Goal: Task Accomplishment & Management: Manage account settings

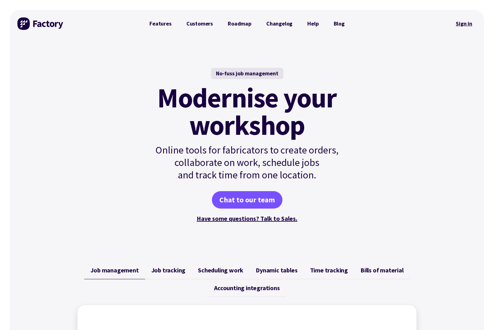
click at [466, 27] on link "Sign in" at bounding box center [464, 23] width 25 height 14
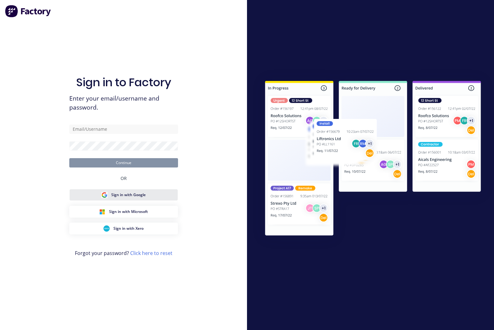
click at [126, 201] on button "Sign in with Google" at bounding box center [123, 195] width 109 height 12
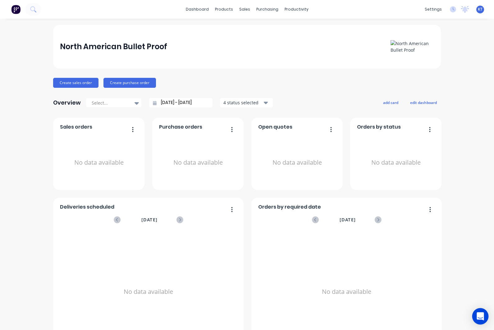
click at [479, 313] on icon "Open Intercom Messenger" at bounding box center [480, 316] width 7 height 8
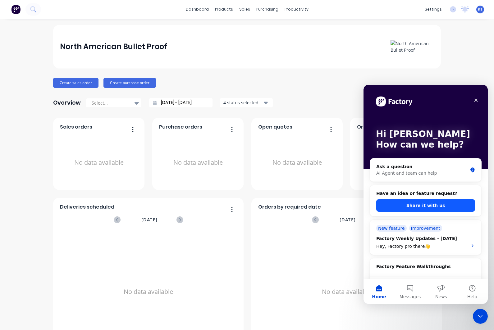
click at [454, 203] on button "Share it with us" at bounding box center [426, 205] width 99 height 12
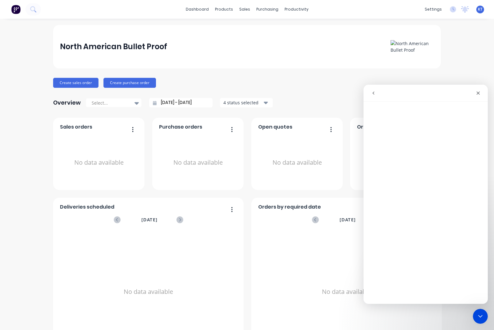
click at [374, 95] on button "go back" at bounding box center [374, 93] width 12 height 12
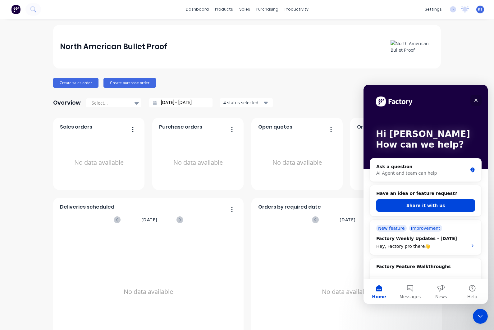
click at [478, 100] on icon "Close" at bounding box center [476, 100] width 5 height 5
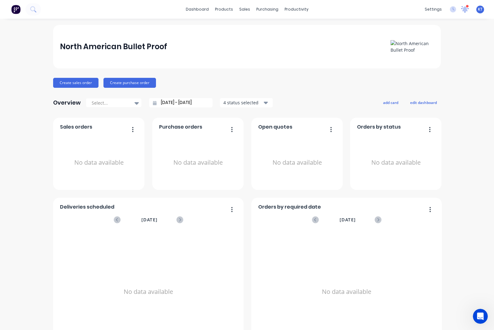
click at [468, 9] on icon at bounding box center [465, 9] width 8 height 7
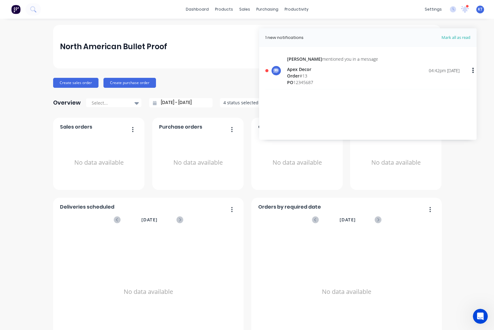
click at [325, 73] on div "Order # 13" at bounding box center [332, 75] width 91 height 7
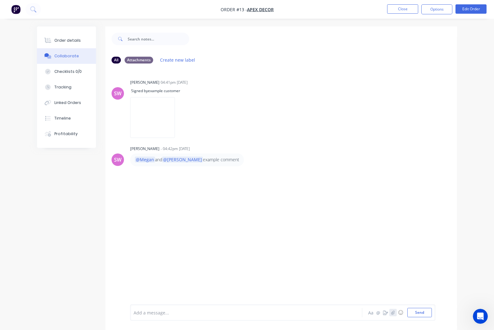
click at [393, 313] on icon "button" at bounding box center [393, 312] width 4 height 4
click at [395, 311] on icon "button" at bounding box center [393, 312] width 4 height 4
click at [419, 314] on button "Send" at bounding box center [420, 312] width 25 height 9
click at [18, 12] on img "button" at bounding box center [15, 9] width 9 height 9
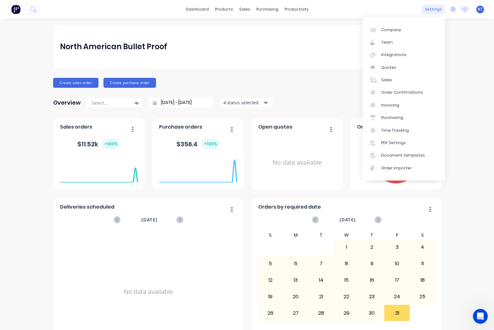
click at [438, 11] on div "settings" at bounding box center [433, 9] width 23 height 9
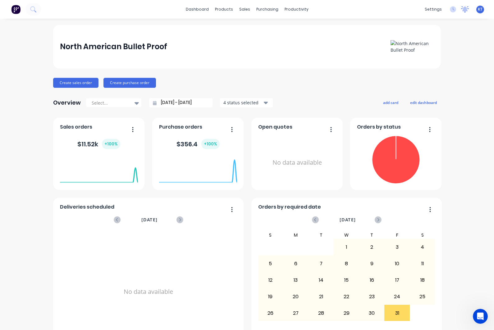
click at [466, 10] on icon at bounding box center [466, 8] width 6 height 5
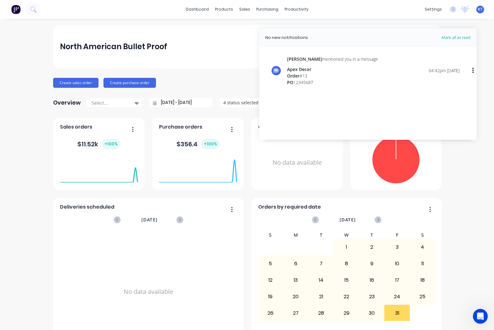
click at [297, 81] on div "PO 12345687" at bounding box center [332, 82] width 91 height 7
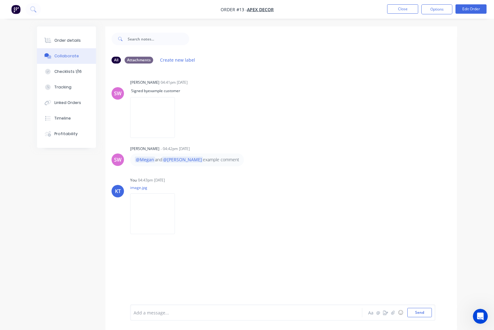
click at [15, 12] on img "button" at bounding box center [15, 9] width 9 height 9
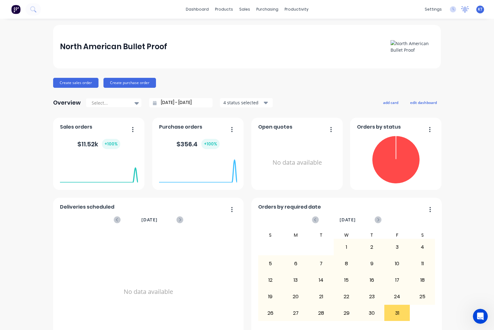
click at [468, 11] on icon at bounding box center [465, 9] width 8 height 6
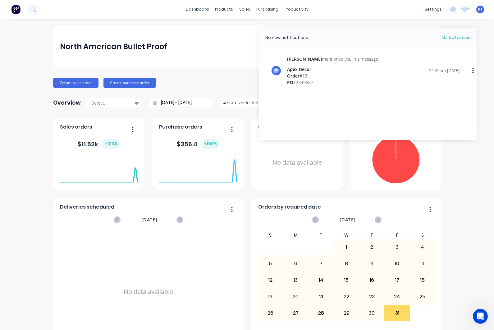
click at [324, 78] on div "Order # 13" at bounding box center [332, 75] width 91 height 7
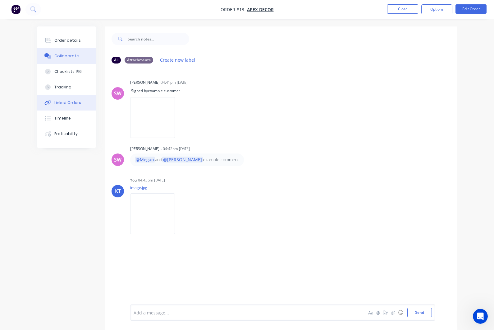
click at [58, 104] on div "Linked Orders" at bounding box center [67, 103] width 27 height 6
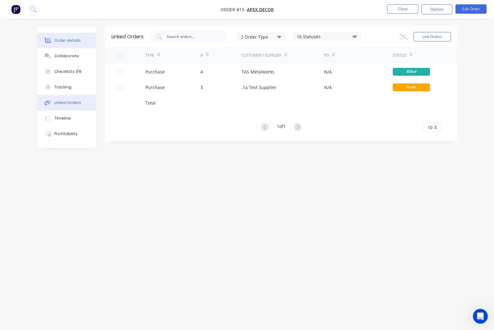
click at [59, 42] on div "Order details" at bounding box center [67, 41] width 26 height 6
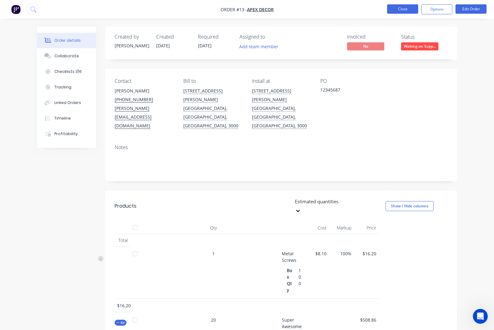
click at [404, 9] on button "Close" at bounding box center [402, 8] width 31 height 9
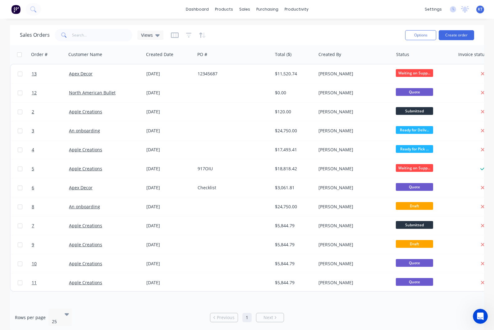
click at [16, 10] on img at bounding box center [15, 9] width 9 height 9
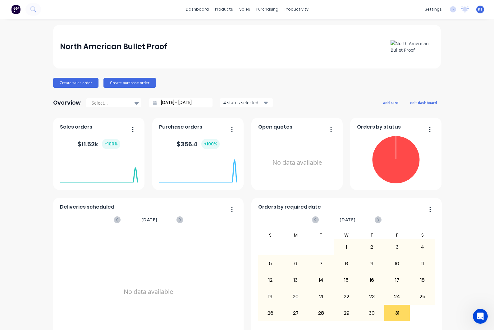
click at [482, 12] on div "KT North American Bullet Proof Kris Tatsch Administrator Profile Sign out" at bounding box center [481, 10] width 8 height 8
click at [481, 9] on span "KT" at bounding box center [480, 10] width 5 height 6
click at [427, 66] on div "Profile" at bounding box center [425, 66] width 12 height 6
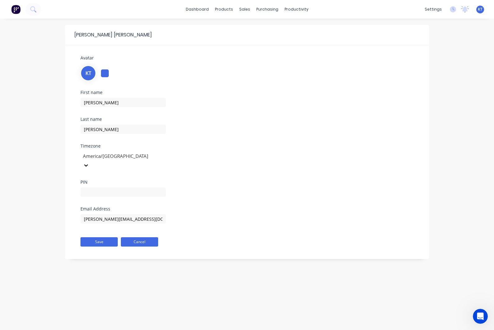
click at [146, 237] on button "Cancel" at bounding box center [139, 241] width 37 height 9
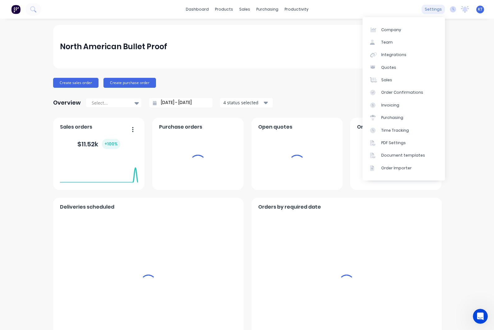
click at [437, 11] on div "settings" at bounding box center [433, 9] width 23 height 9
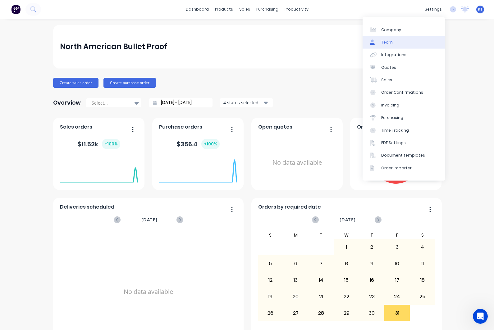
click at [391, 42] on div "Team" at bounding box center [388, 42] width 12 height 6
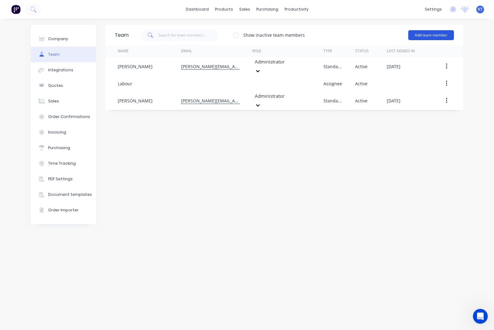
click at [431, 34] on button "Add team member" at bounding box center [432, 35] width 46 height 10
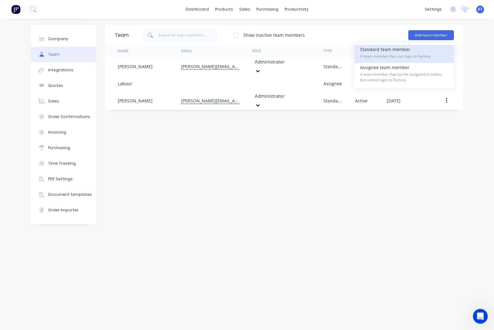
click at [383, 59] on div "Standard team member A team member that can login to Factory" at bounding box center [404, 54] width 88 height 18
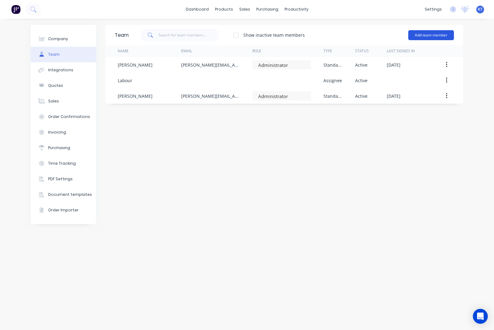
click at [420, 38] on button "Add team member" at bounding box center [432, 35] width 46 height 10
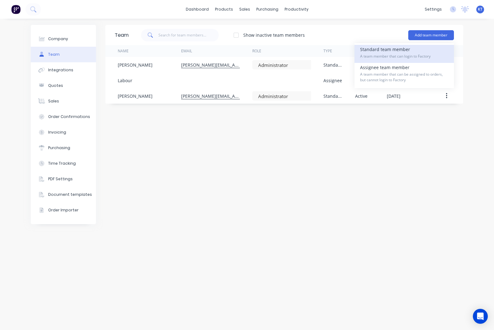
click at [406, 51] on div "Standard team member A team member that can login to Factory" at bounding box center [404, 54] width 88 height 18
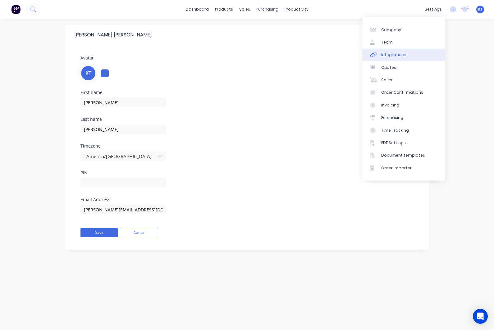
click at [394, 59] on link "Integrations" at bounding box center [404, 55] width 82 height 12
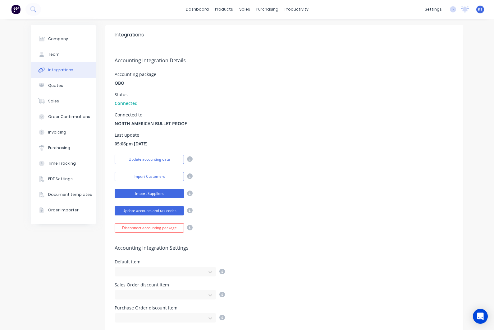
click at [155, 196] on button "Import Suppliers" at bounding box center [149, 193] width 69 height 9
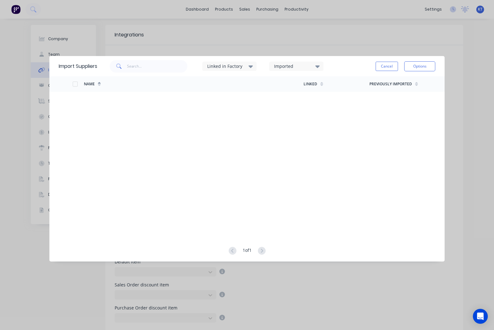
click at [307, 65] on div "Imported" at bounding box center [293, 66] width 39 height 7
click at [240, 67] on div "Linked in Factory" at bounding box center [226, 66] width 39 height 7
click at [420, 69] on button "Options" at bounding box center [420, 66] width 31 height 10
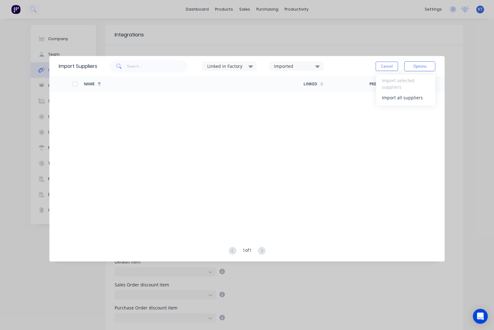
click at [276, 118] on div "Name Linked Previously Imported" at bounding box center [246, 155] width 395 height 158
click at [343, 272] on div "Import Suppliers Linked in Factory Imported Cancel Options Name Linked Previous…" at bounding box center [246, 165] width 395 height 218
click at [383, 68] on button "Cancel" at bounding box center [387, 66] width 22 height 9
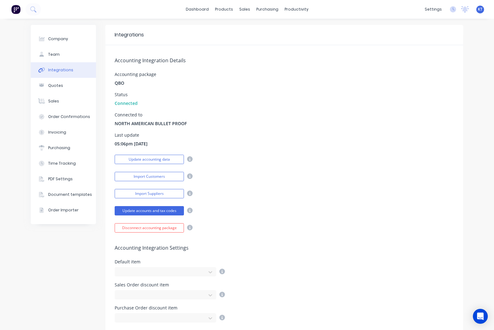
click at [322, 185] on div "Accounting Integration Details Accounting package QBO Status Connected Connecte…" at bounding box center [284, 138] width 358 height 187
click at [453, 46] on div "Accounting Integration Details Accounting package QBO Status Connected Connecte…" at bounding box center [284, 138] width 358 height 187
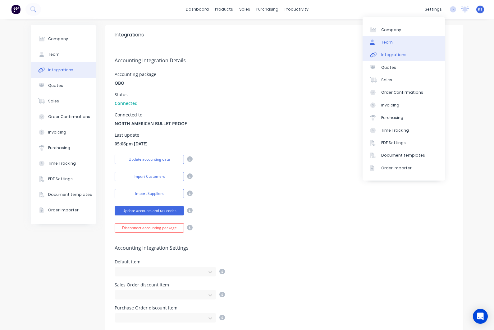
click at [394, 44] on link "Team" at bounding box center [404, 42] width 82 height 12
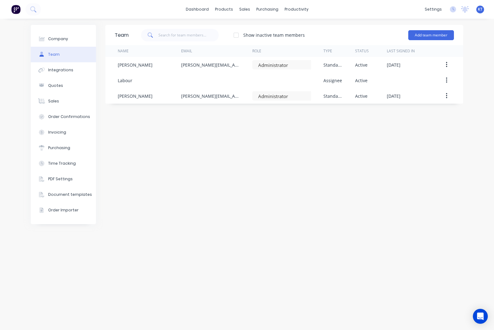
click at [277, 146] on div "Team Show inactive team members Add team member Name Email Role Type Status Las…" at bounding box center [284, 174] width 358 height 298
click at [437, 36] on button "Add team member" at bounding box center [432, 35] width 46 height 10
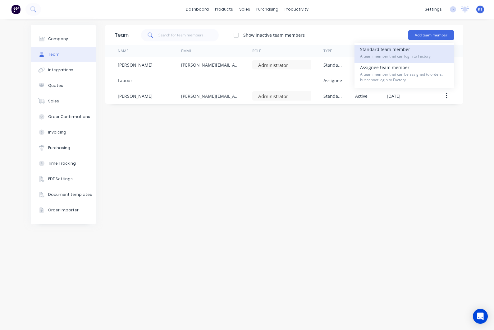
click at [391, 54] on span "A team member that can login to Factory" at bounding box center [404, 56] width 88 height 6
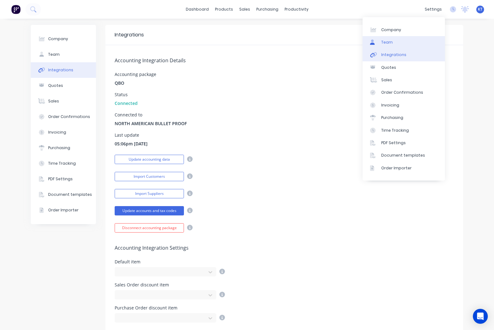
click at [397, 44] on link "Team" at bounding box center [404, 42] width 82 height 12
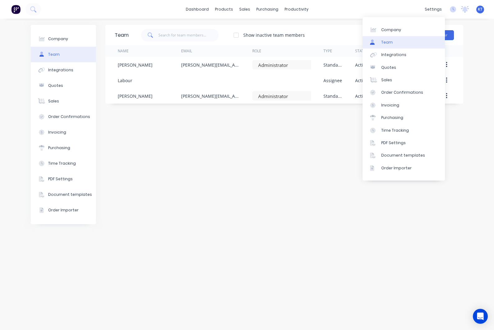
click at [466, 46] on div "Company Team Integrations Quotes Sales Order Confirmations Invoicing Purchasing…" at bounding box center [247, 174] width 494 height 311
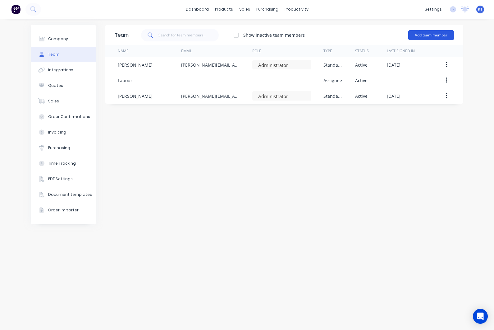
click at [439, 37] on button "Add team member" at bounding box center [432, 35] width 46 height 10
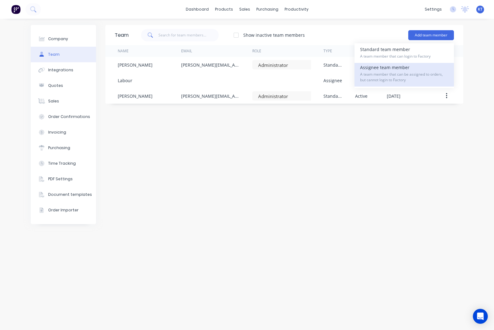
click at [400, 72] on span "A team member that can be assigned to orders, but cannot login to Factory" at bounding box center [404, 77] width 88 height 11
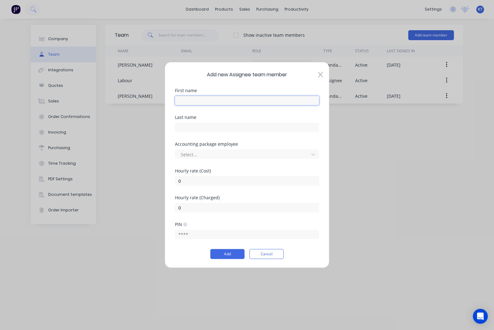
click at [243, 100] on input "text" at bounding box center [247, 100] width 144 height 9
type input "[PERSON_NAME]"
type input "Lomas"
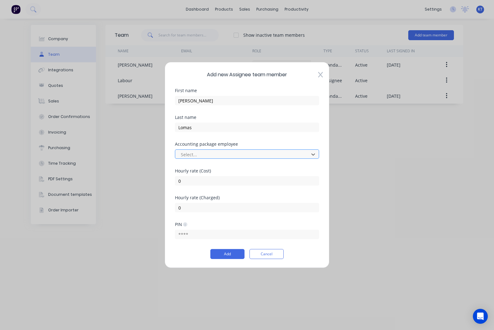
click at [252, 156] on div at bounding box center [243, 154] width 126 height 8
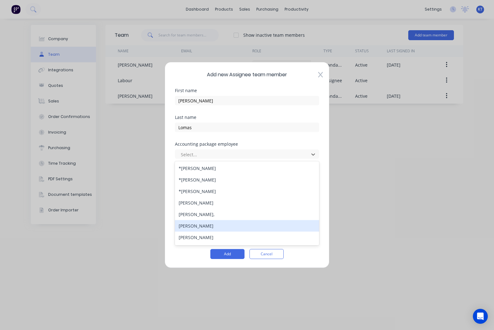
click at [213, 223] on div "[PERSON_NAME]" at bounding box center [247, 226] width 144 height 12
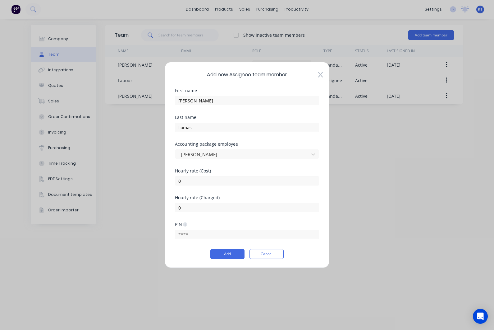
click at [244, 170] on div "Hourly rate (Cost)" at bounding box center [247, 171] width 144 height 4
click at [197, 184] on input "0" at bounding box center [247, 180] width 144 height 9
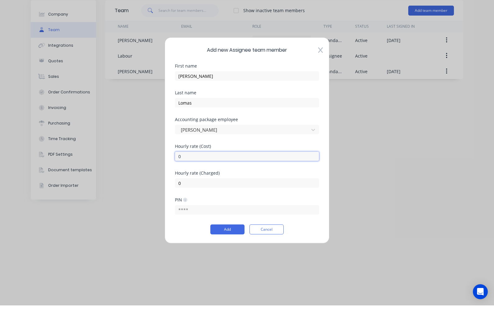
scroll to position [25, 0]
click at [269, 249] on button "Cancel" at bounding box center [267, 254] width 34 height 10
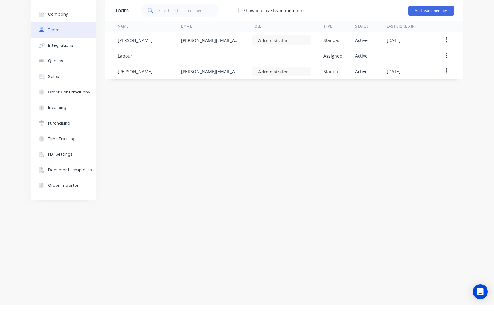
click at [391, 92] on div "Team Show inactive team members Add team member Name Email Role Type Status Las…" at bounding box center [284, 174] width 358 height 298
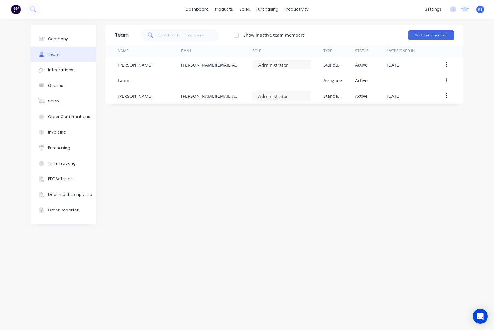
scroll to position [0, 0]
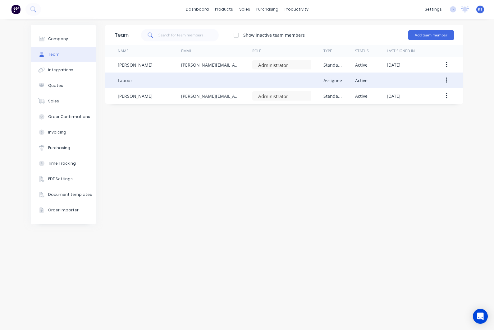
click at [447, 80] on icon "button" at bounding box center [446, 80] width 1 height 6
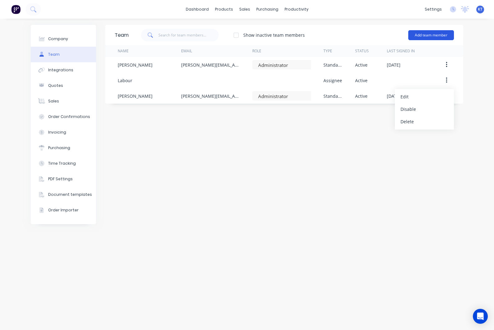
click at [429, 33] on button "Add team member" at bounding box center [432, 35] width 46 height 10
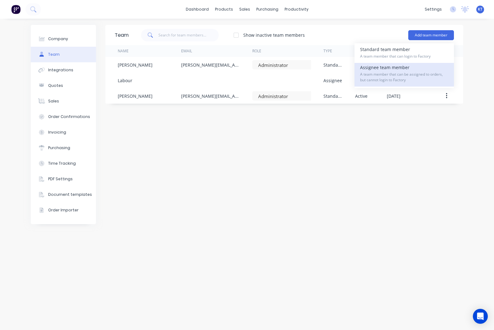
click at [377, 74] on span "A team member that can be assigned to orders, but cannot login to Factory" at bounding box center [404, 77] width 88 height 11
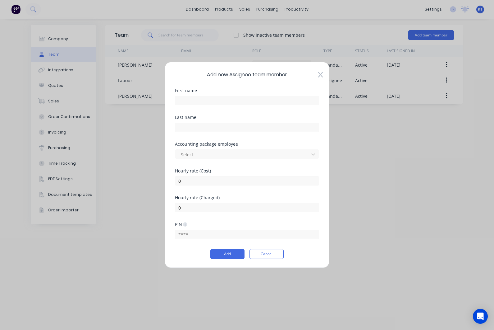
click at [325, 76] on div "Add new Assignee team member First name Last name Accounting package employee S…" at bounding box center [247, 165] width 165 height 206
click at [278, 96] on input "text" at bounding box center [247, 100] width 144 height 9
type input "David"
type input "Lomas"
click at [233, 155] on div at bounding box center [243, 154] width 126 height 8
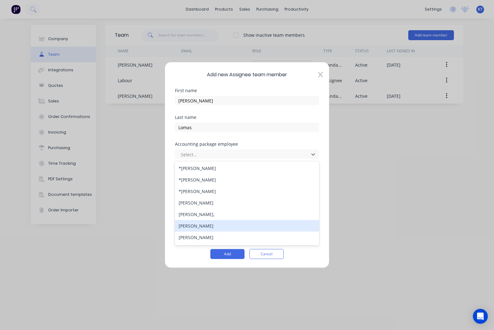
click at [198, 226] on div "[PERSON_NAME]" at bounding box center [247, 226] width 144 height 12
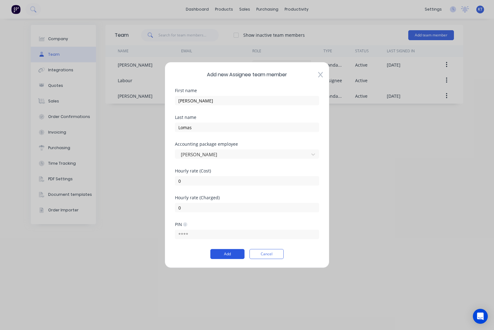
click at [228, 252] on button "Add" at bounding box center [227, 254] width 34 height 10
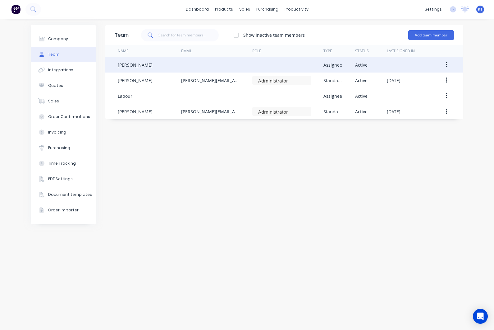
click at [222, 67] on div at bounding box center [216, 65] width 71 height 16
click at [204, 66] on div at bounding box center [216, 65] width 71 height 16
click at [443, 65] on button "button" at bounding box center [447, 64] width 15 height 11
click at [428, 83] on div "Edit" at bounding box center [425, 80] width 48 height 9
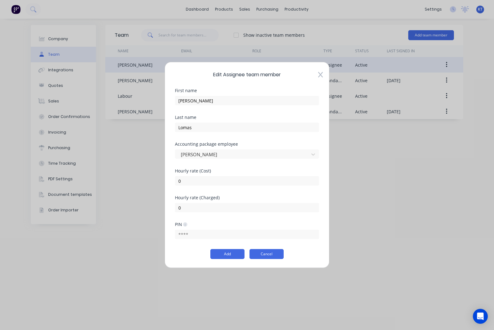
click at [270, 258] on button "Cancel" at bounding box center [267, 254] width 34 height 10
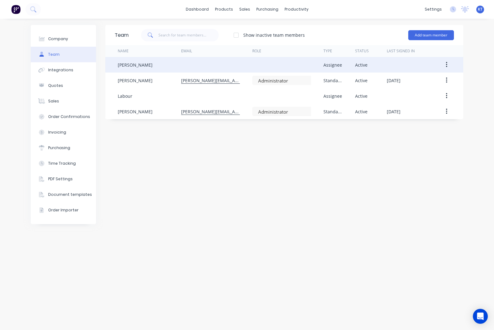
click at [447, 66] on icon "button" at bounding box center [446, 65] width 1 height 6
click at [423, 106] on div "Delete" at bounding box center [425, 105] width 48 height 9
